Goal: Task Accomplishment & Management: Complete application form

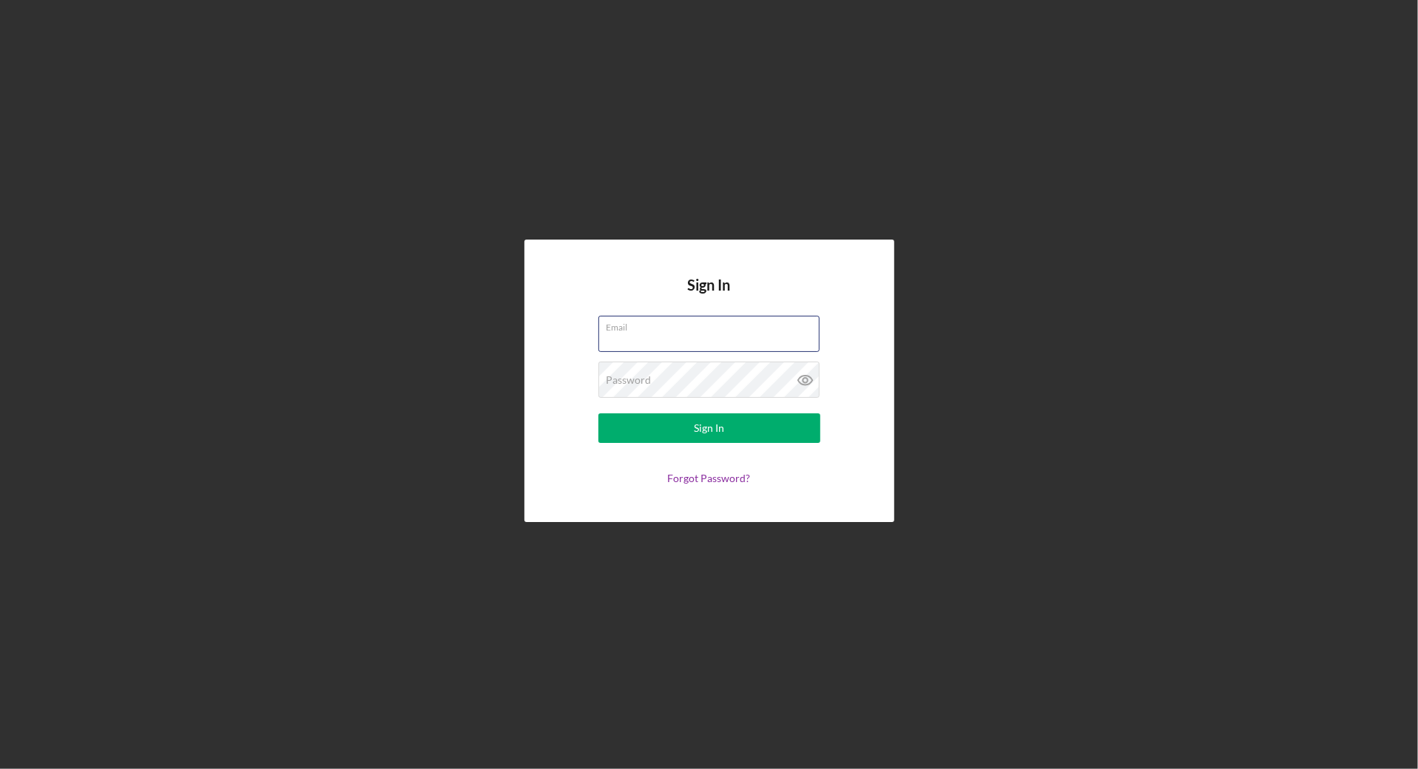
type input "[EMAIL_ADDRESS][DOMAIN_NAME]"
click at [708, 428] on button "Sign In" at bounding box center [709, 428] width 222 height 30
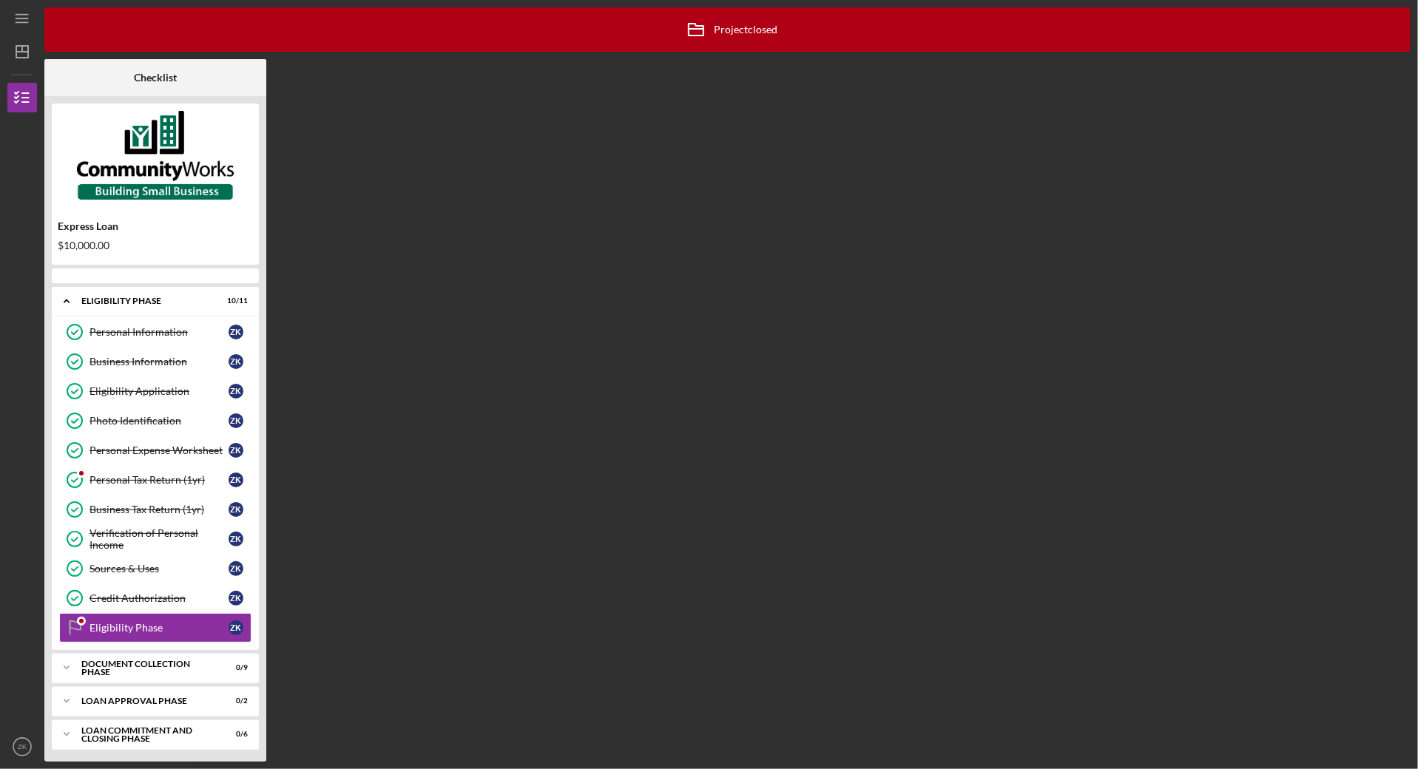
scroll to position [9, 0]
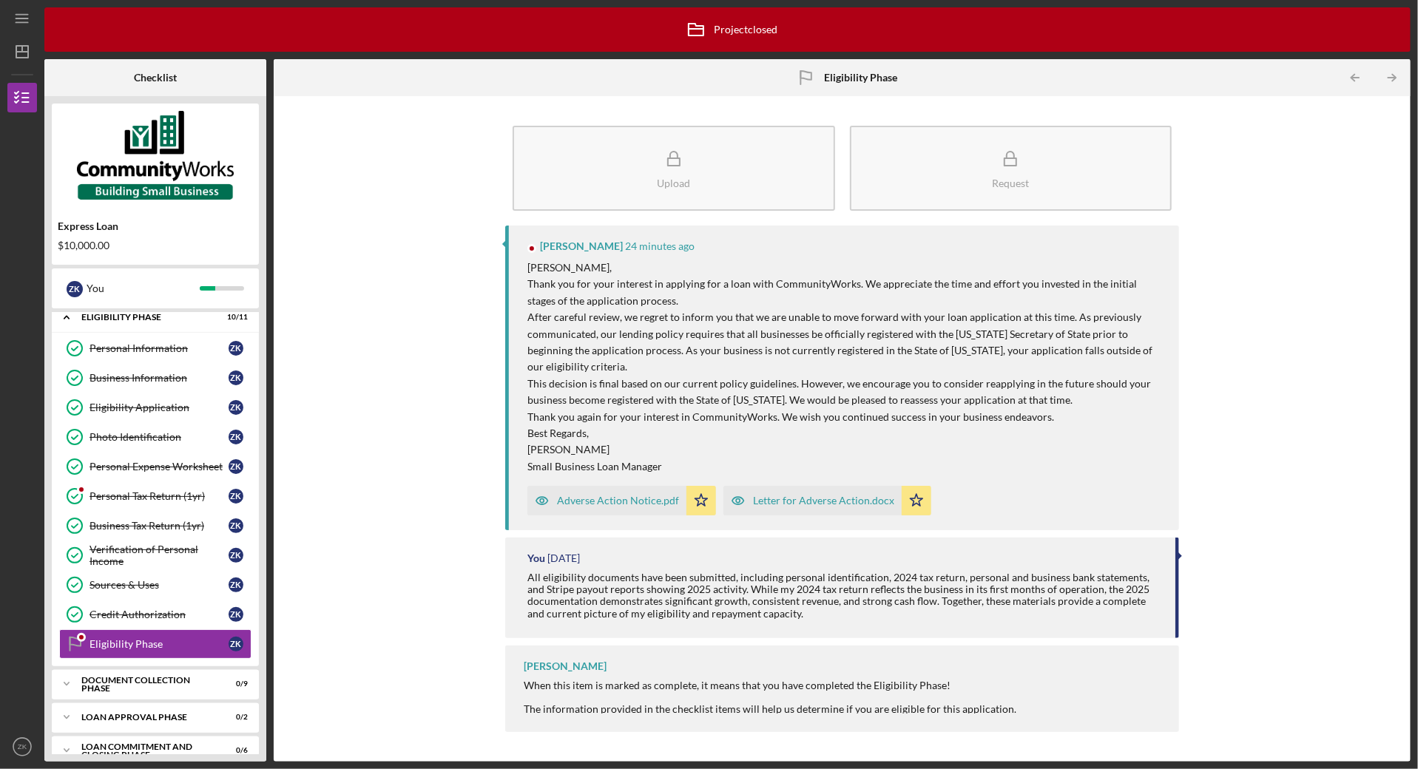
click at [791, 580] on div "All eligibility documents have been submitted, including personal identificatio…" at bounding box center [843, 595] width 632 height 47
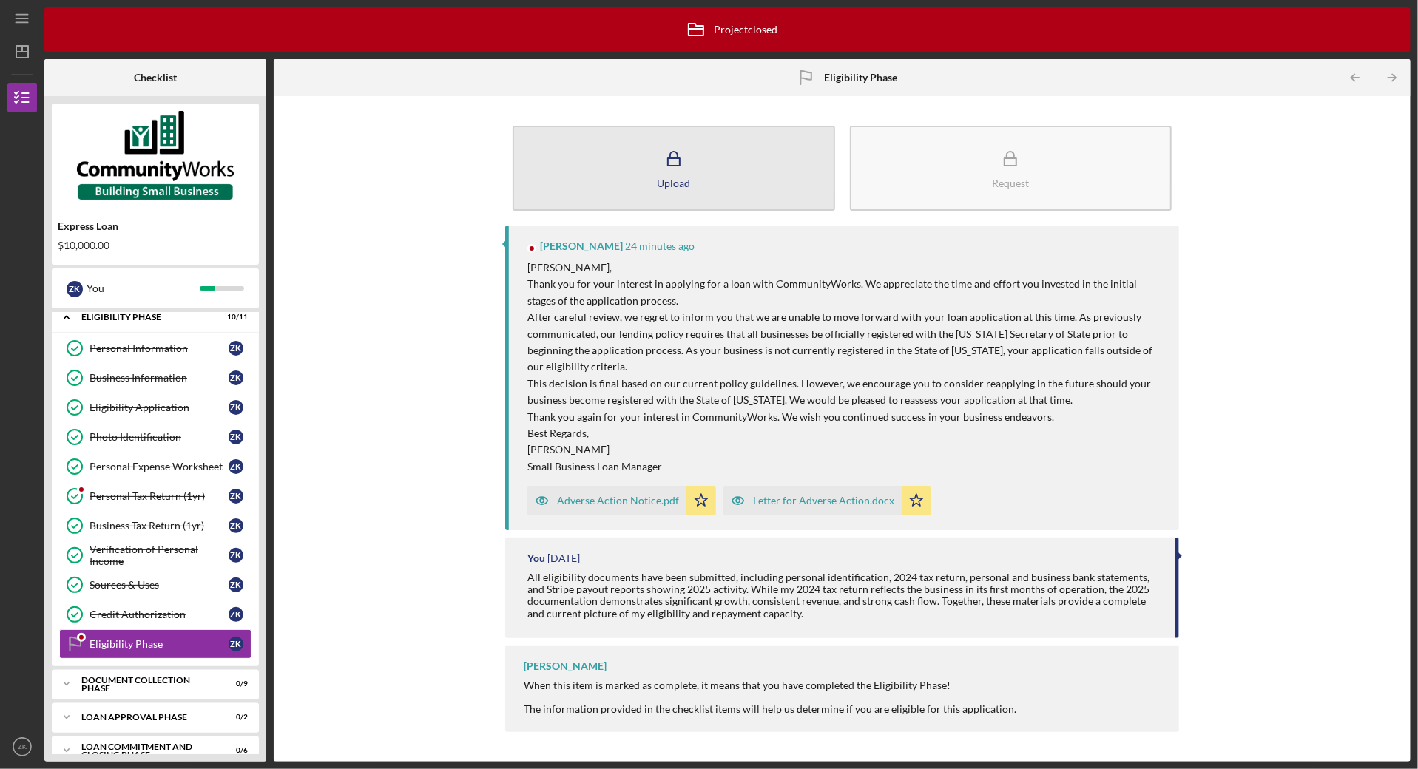
click at [680, 197] on button "Upload" at bounding box center [673, 168] width 322 height 85
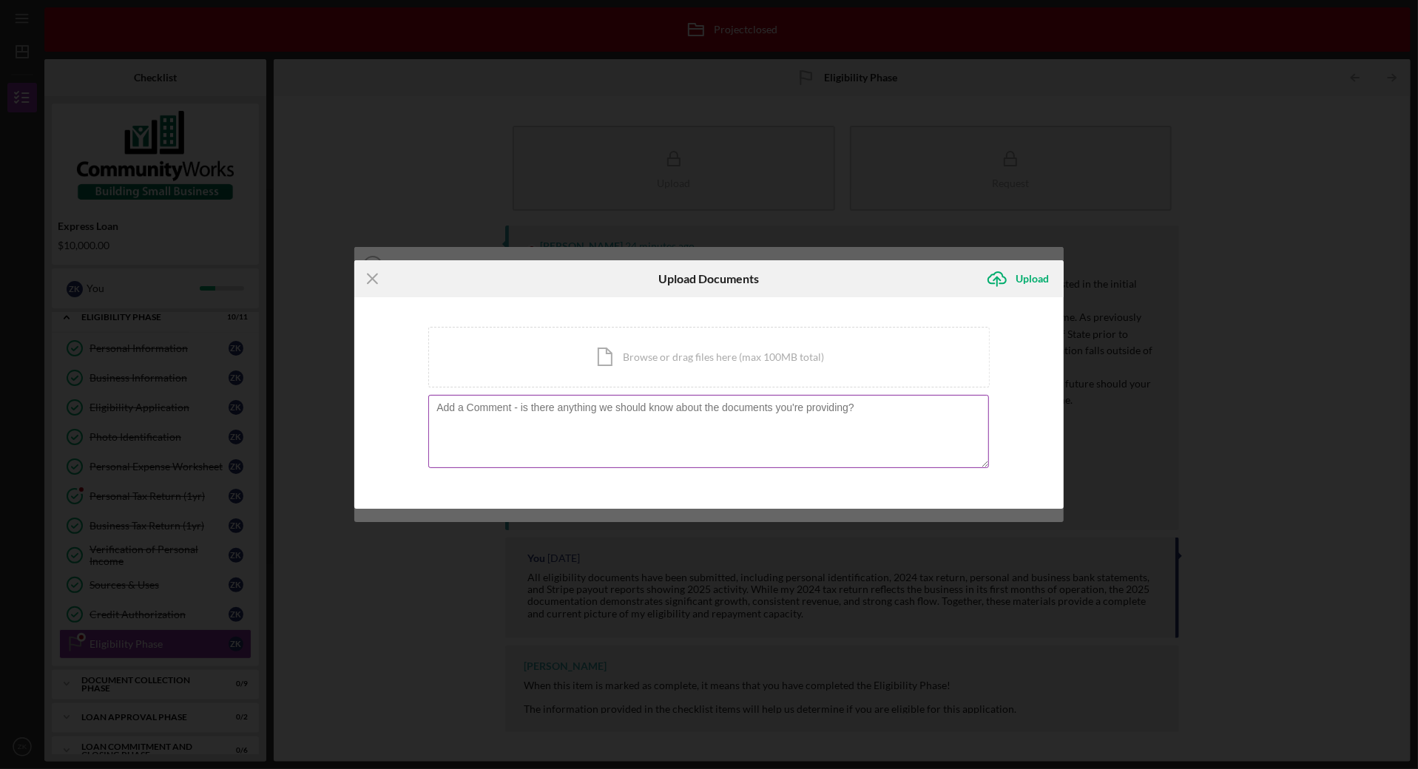
click at [596, 421] on textarea at bounding box center [708, 431] width 561 height 72
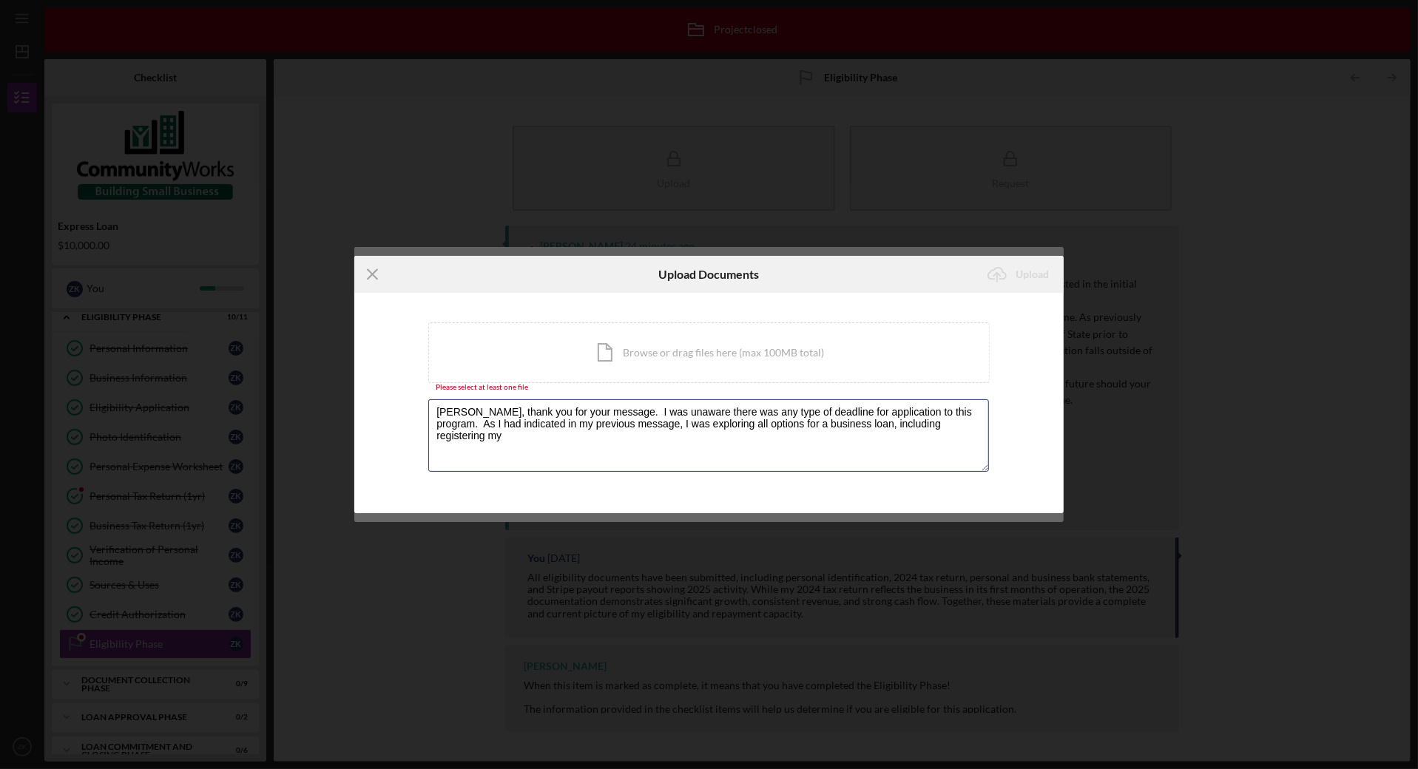
type textarea "[PERSON_NAME], thank you for your message. I was unaware there was any type of …"
click at [991, 371] on div "You're uploading documents related to Eligibility Phase . Icon/Document Browse …" at bounding box center [708, 403] width 709 height 220
click at [377, 276] on icon "Icon/Menu Close" at bounding box center [372, 274] width 37 height 37
